Goal: Register for event/course

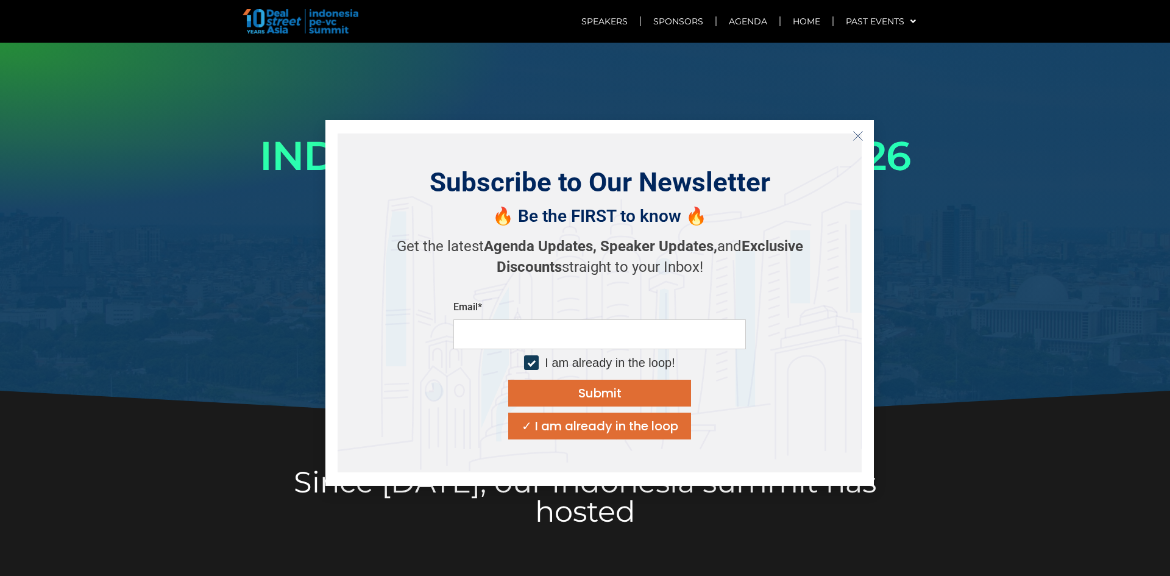
click at [853, 140] on icon "Close" at bounding box center [857, 135] width 11 height 11
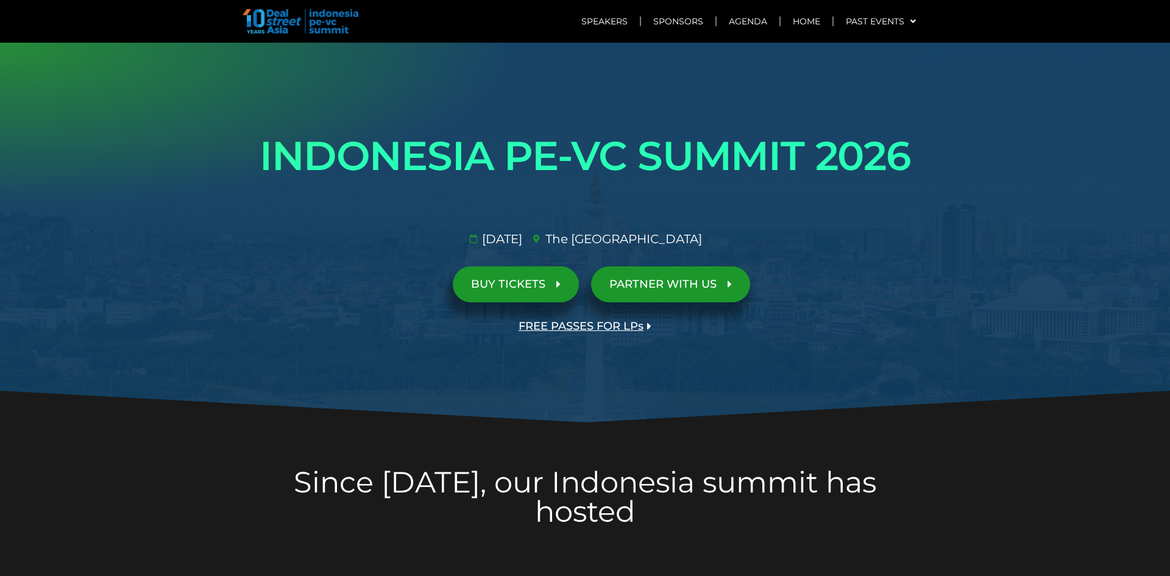
drag, startPoint x: 153, startPoint y: 161, endPoint x: 928, endPoint y: 156, distance: 775.0
click at [928, 156] on div at bounding box center [585, 233] width 1170 height 381
click at [885, 155] on h1 "INDONESIA PE-VC SUMMIT 2026" at bounding box center [585, 156] width 682 height 68
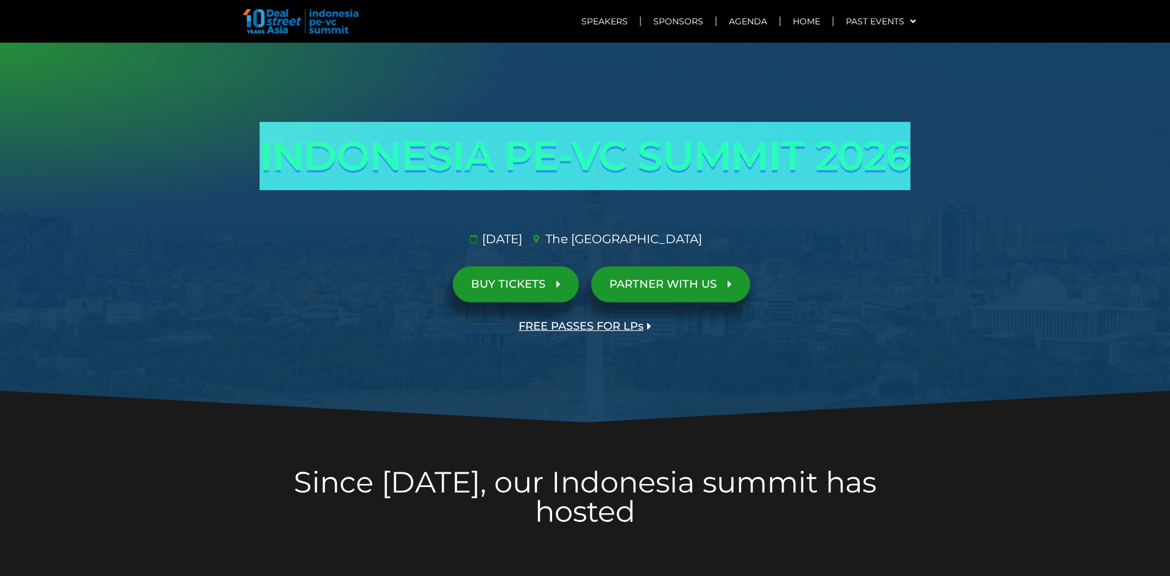
click at [885, 155] on h1 "INDONESIA PE-VC SUMMIT 2026" at bounding box center [585, 156] width 682 height 68
copy div "INDONESIA PE-VC SUMMIT 2026 Opportunities & risks amidst reset in SE Asia's anc…"
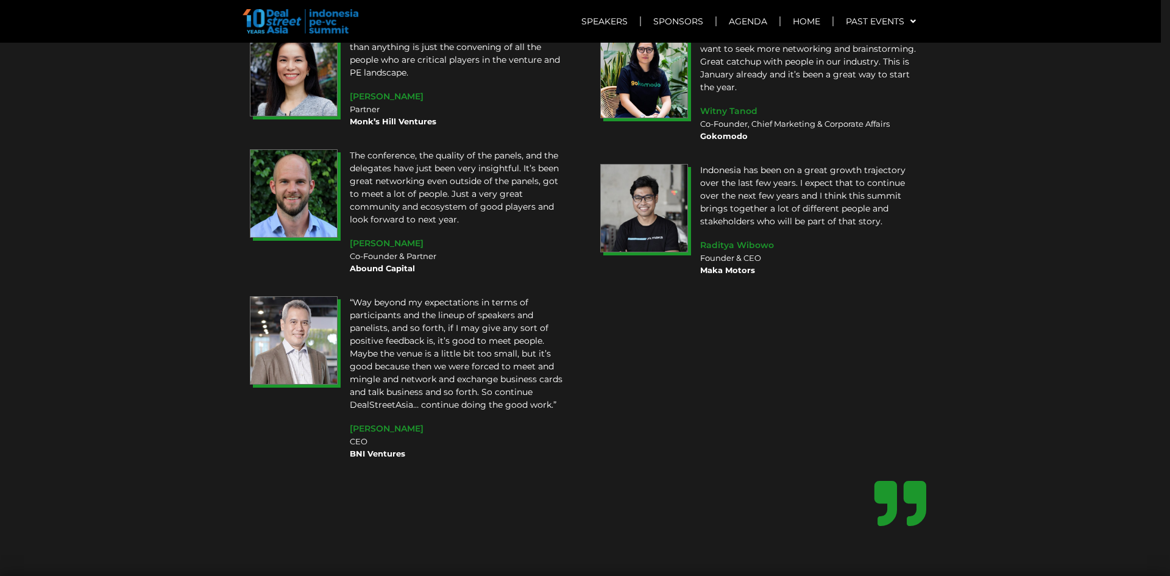
scroll to position [10032, 0]
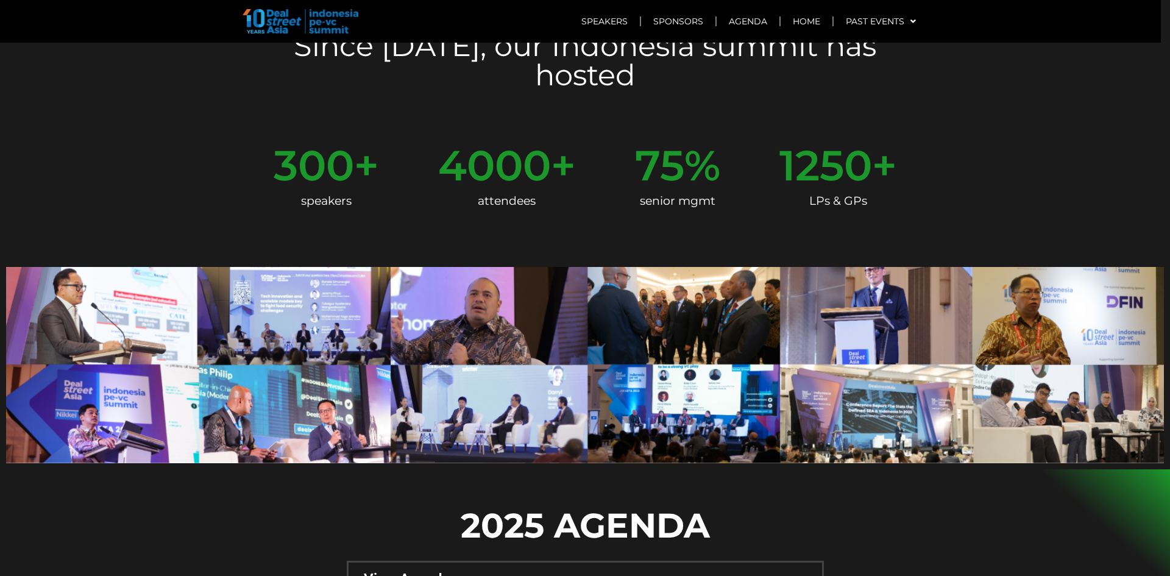
scroll to position [609, 0]
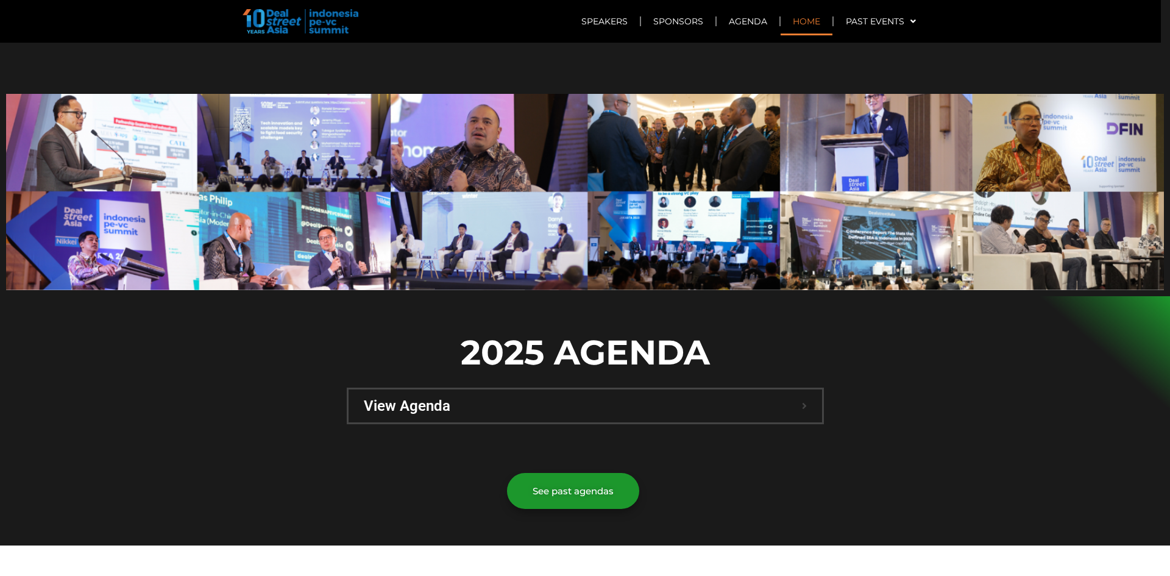
click at [813, 21] on link "Home" at bounding box center [806, 21] width 52 height 28
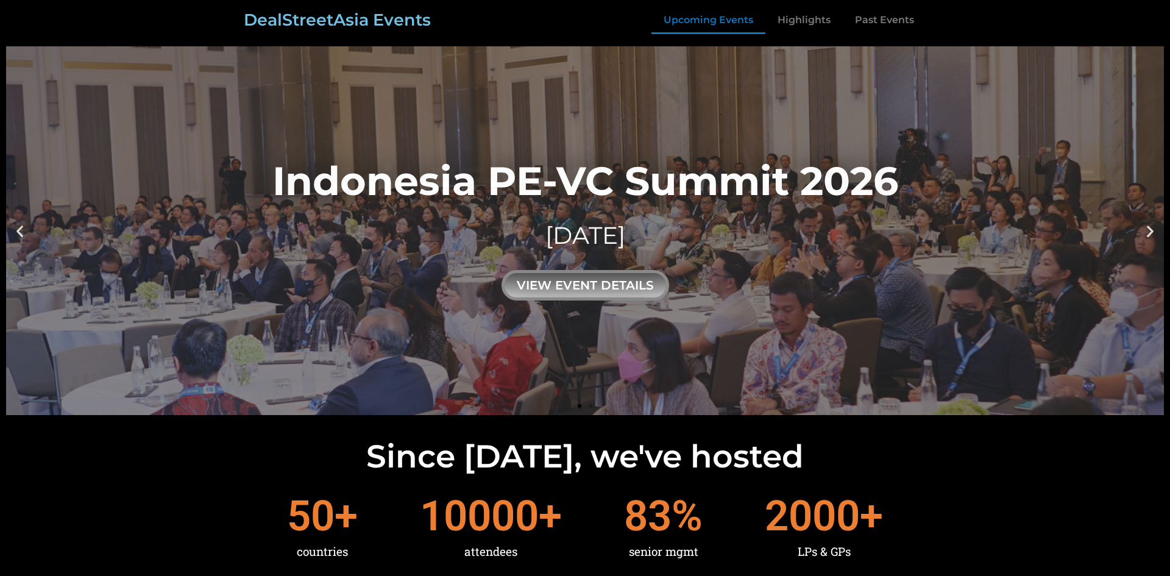
drag, startPoint x: 450, startPoint y: 187, endPoint x: 624, endPoint y: 188, distance: 174.2
click at [608, 188] on div "Indonesia PE-VC Summit 2026" at bounding box center [585, 181] width 626 height 40
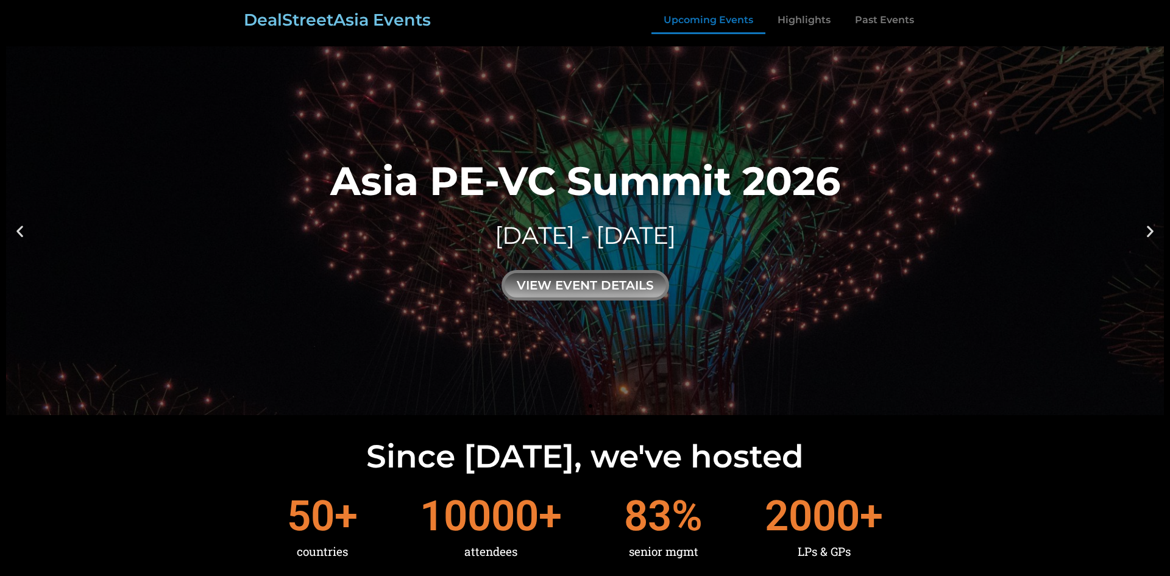
click at [12, 230] on icon "Previous slide" at bounding box center [19, 230] width 15 height 15
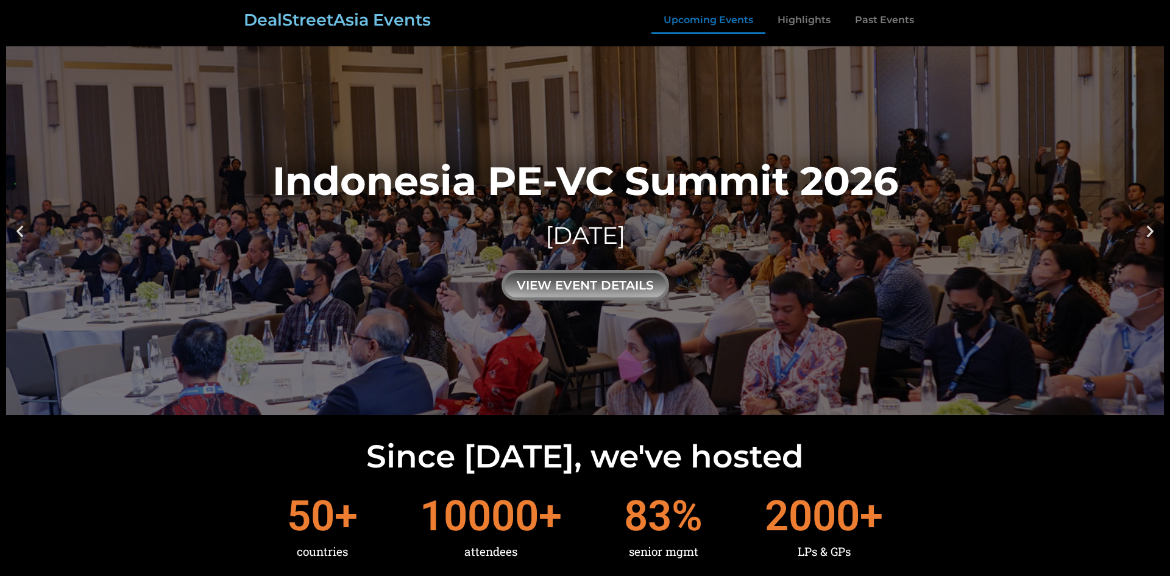
click at [13, 232] on icon "Previous slide" at bounding box center [19, 230] width 15 height 15
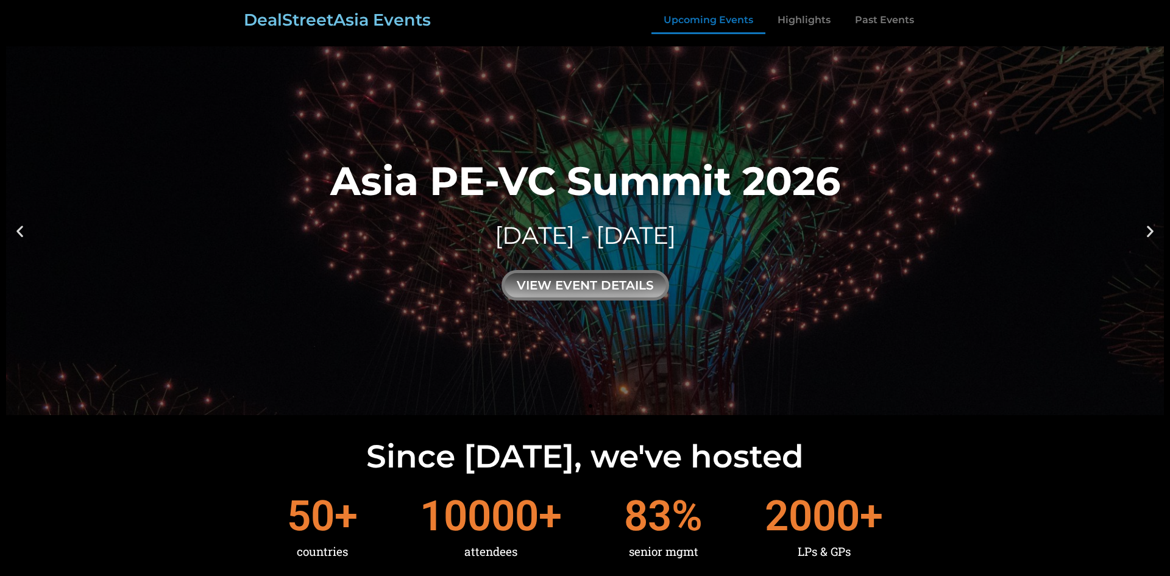
click at [13, 232] on icon "Previous slide" at bounding box center [19, 230] width 15 height 15
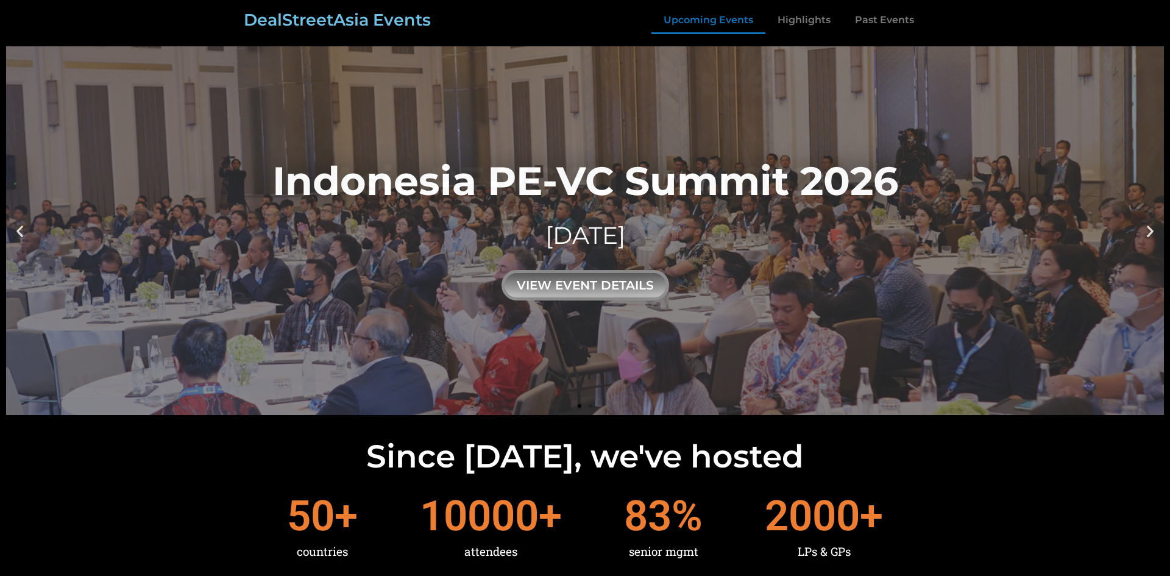
drag, startPoint x: 150, startPoint y: 168, endPoint x: 459, endPoint y: 159, distance: 309.0
click at [459, 159] on link "Indonesia PE-VC Summit 2026 29 JANUARY 2026 view event details" at bounding box center [585, 230] width 1158 height 369
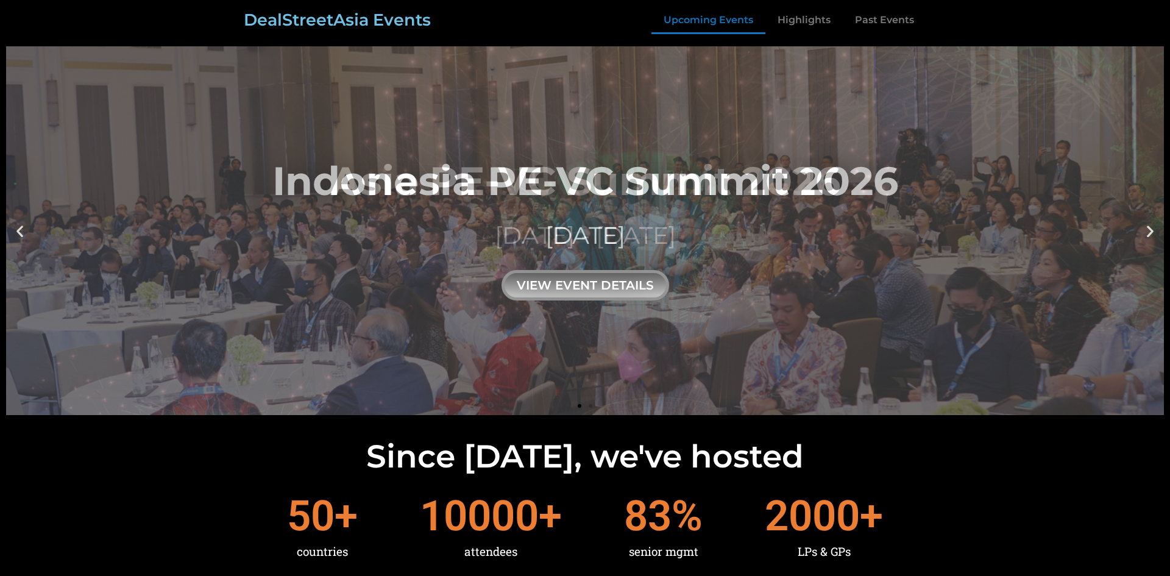
drag, startPoint x: 1111, startPoint y: 150, endPoint x: 704, endPoint y: 191, distance: 408.4
click at [791, 164] on link "Indonesia PE-VC Summit 2026 29 JANUARY 2026 view event details" at bounding box center [585, 230] width 1158 height 369
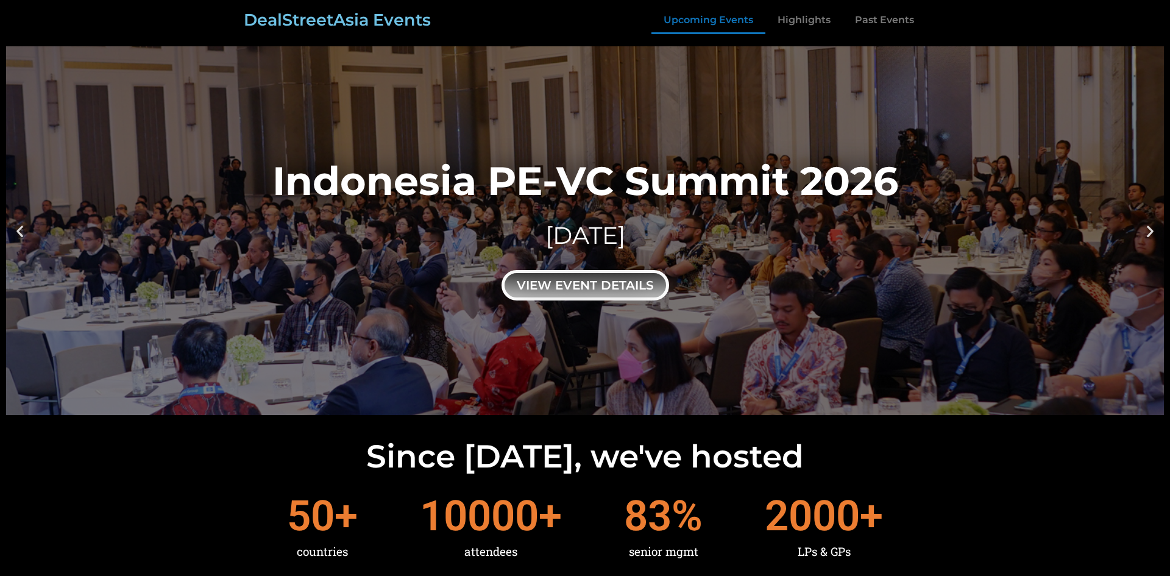
click at [605, 280] on div "view event details" at bounding box center [585, 285] width 168 height 30
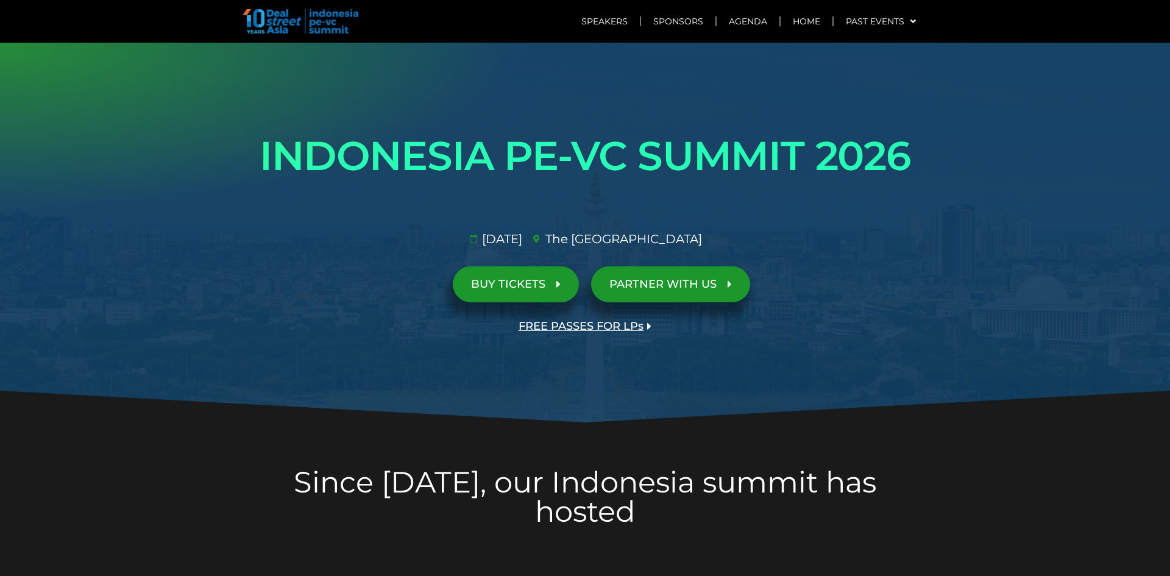
click at [994, 157] on div at bounding box center [585, 233] width 1170 height 381
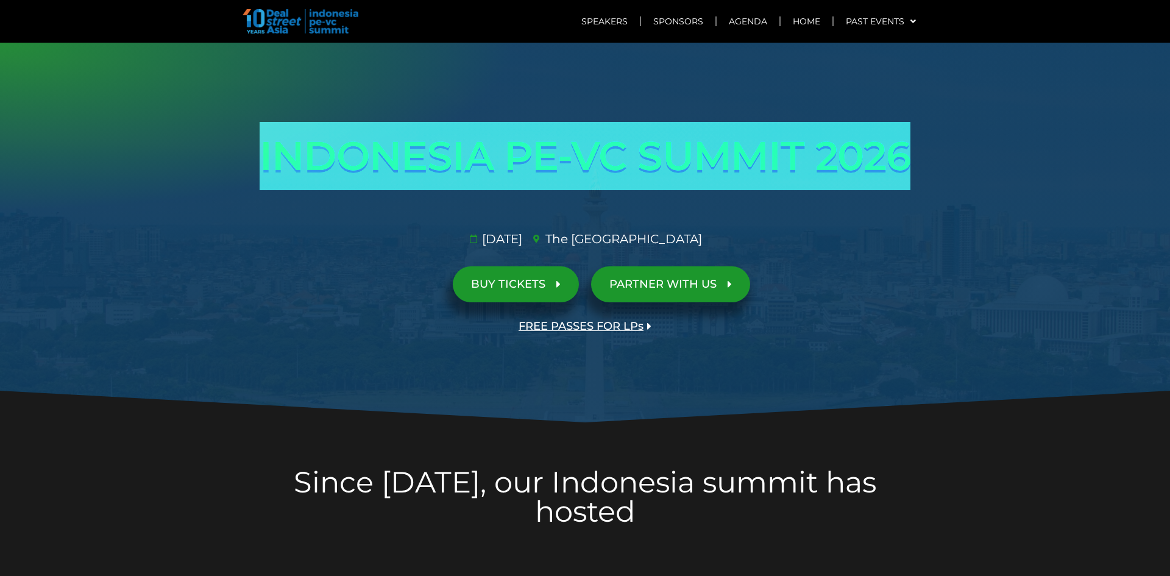
drag, startPoint x: 933, startPoint y: 154, endPoint x: 896, endPoint y: 147, distance: 37.9
click at [896, 147] on section "INDONESIA PE-VC SUMMIT 2026 Opportunities & risks amidst reset in SE Asia's anc…" at bounding box center [585, 233] width 1170 height 381
copy section "INDONESIA PE-VC SUMMIT 2026"
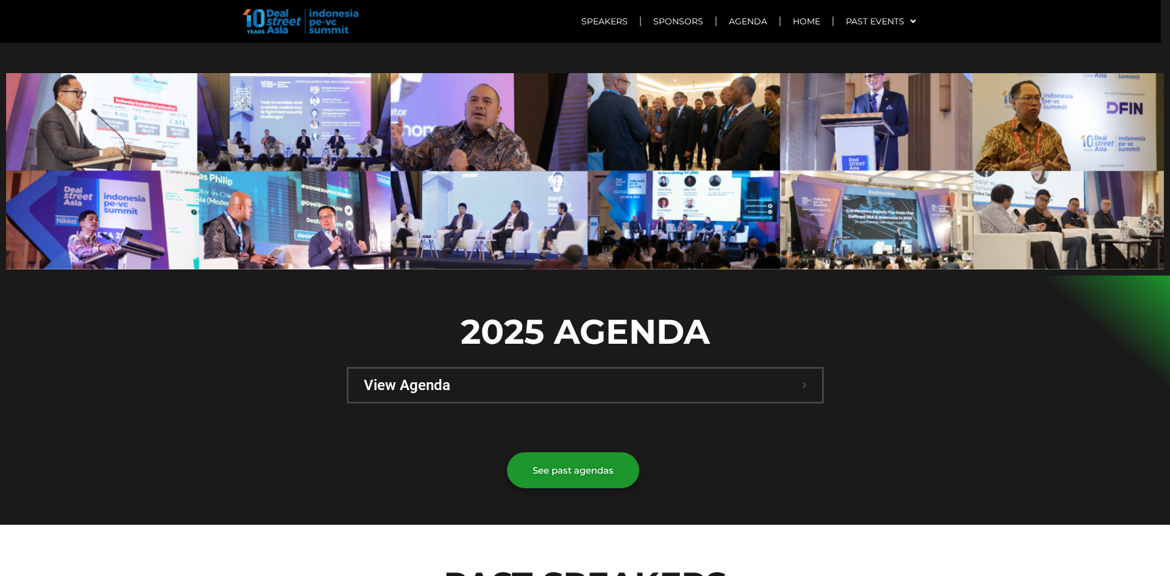
scroll to position [609, 0]
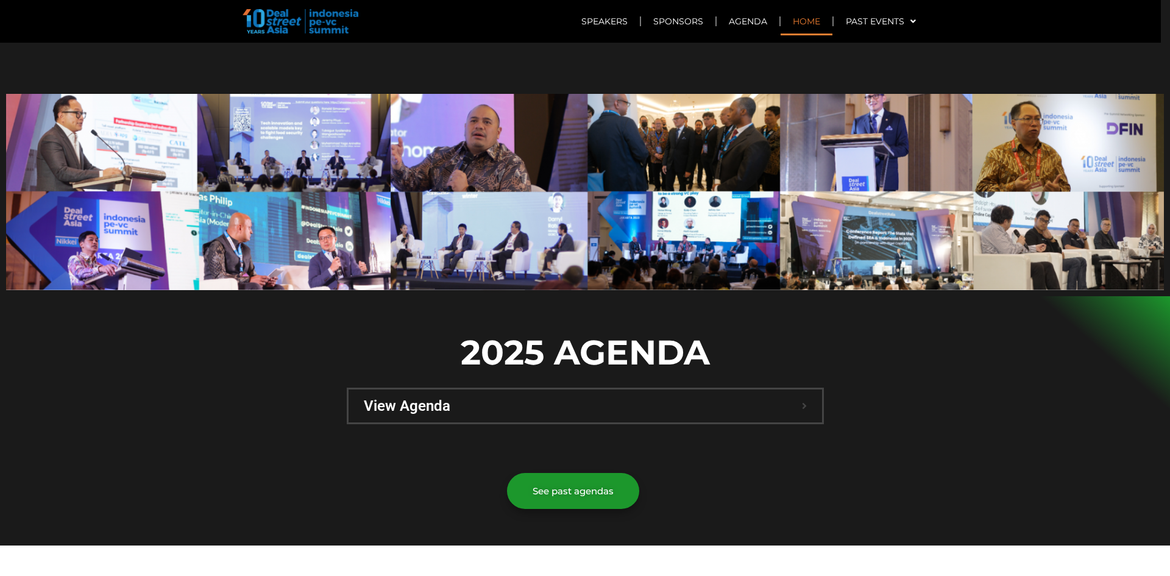
click at [790, 20] on link "Home" at bounding box center [806, 21] width 52 height 28
